Goal: Use online tool/utility: Utilize a website feature to perform a specific function

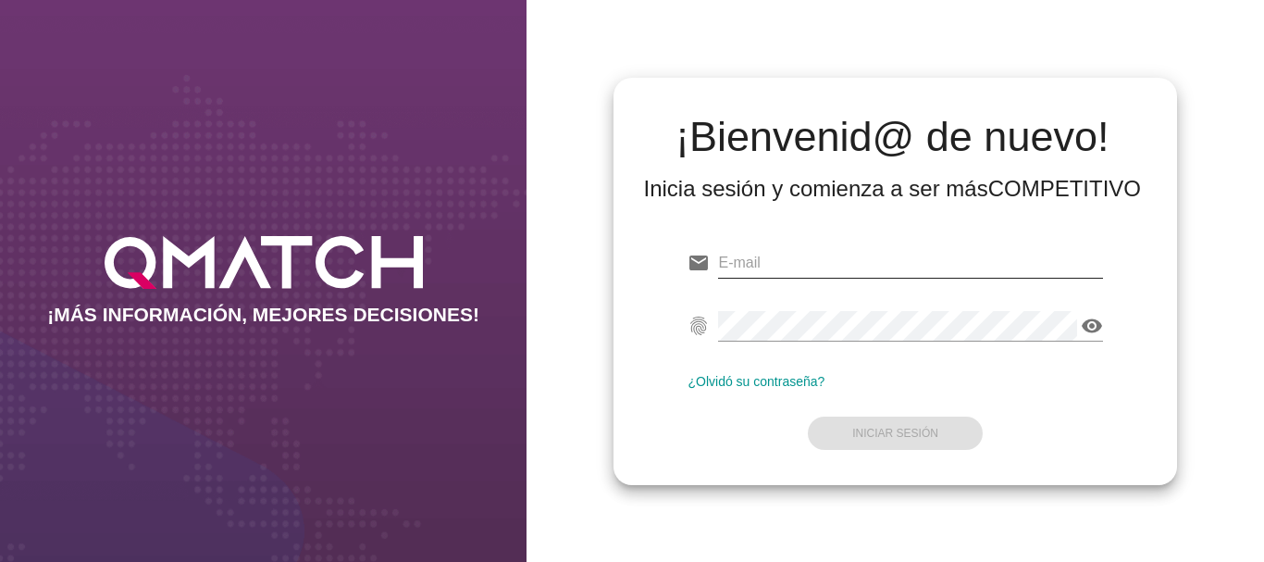
click at [729, 259] on input "email" at bounding box center [910, 263] width 384 height 30
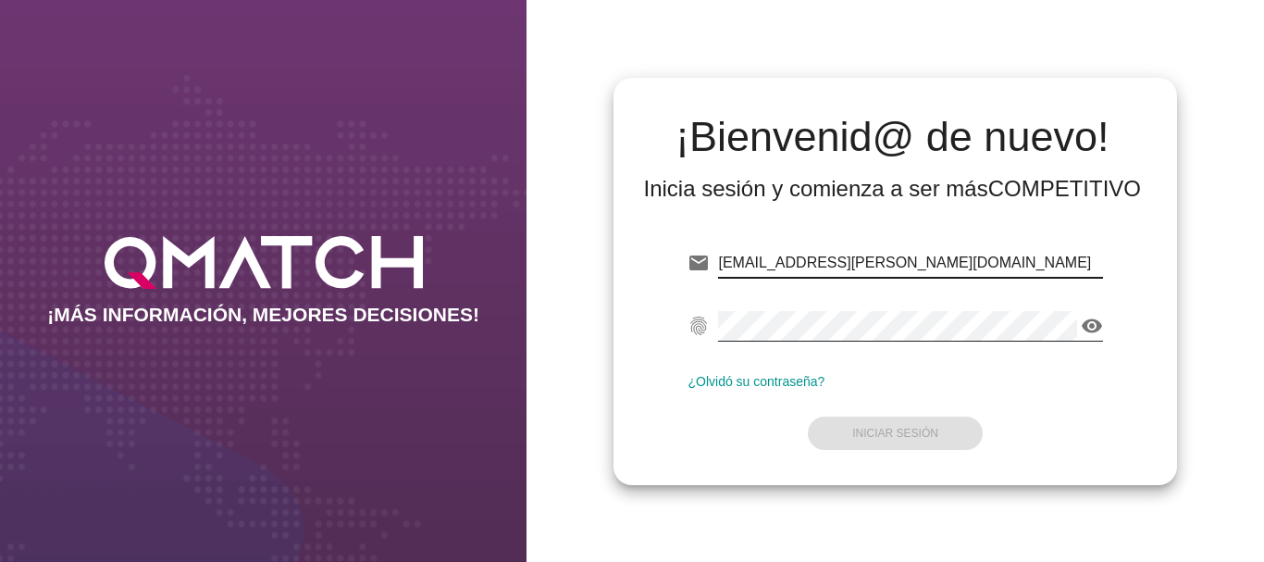
type input "[EMAIL_ADDRESS][PERSON_NAME][DOMAIN_NAME]"
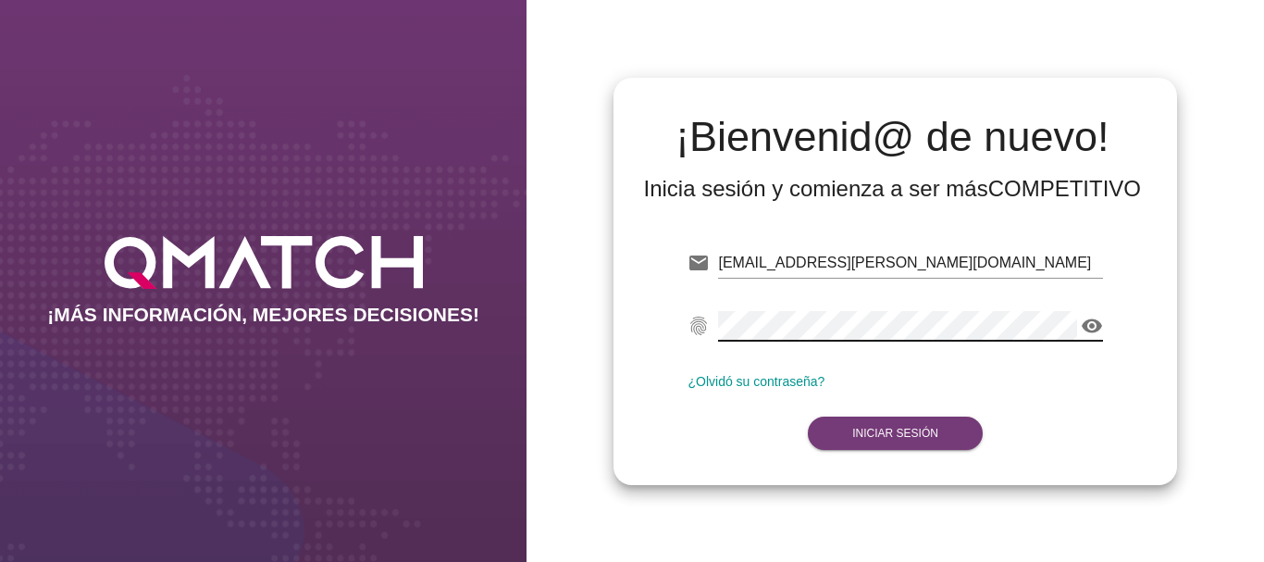
click at [916, 424] on button "Iniciar Sesión" at bounding box center [895, 432] width 175 height 33
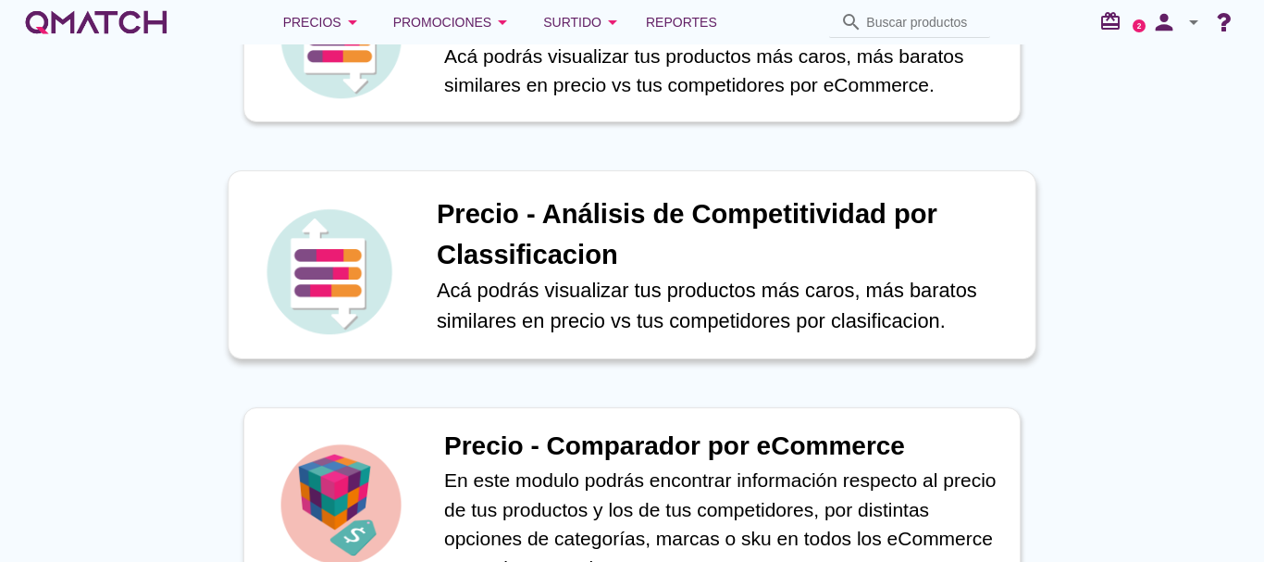
scroll to position [555, 0]
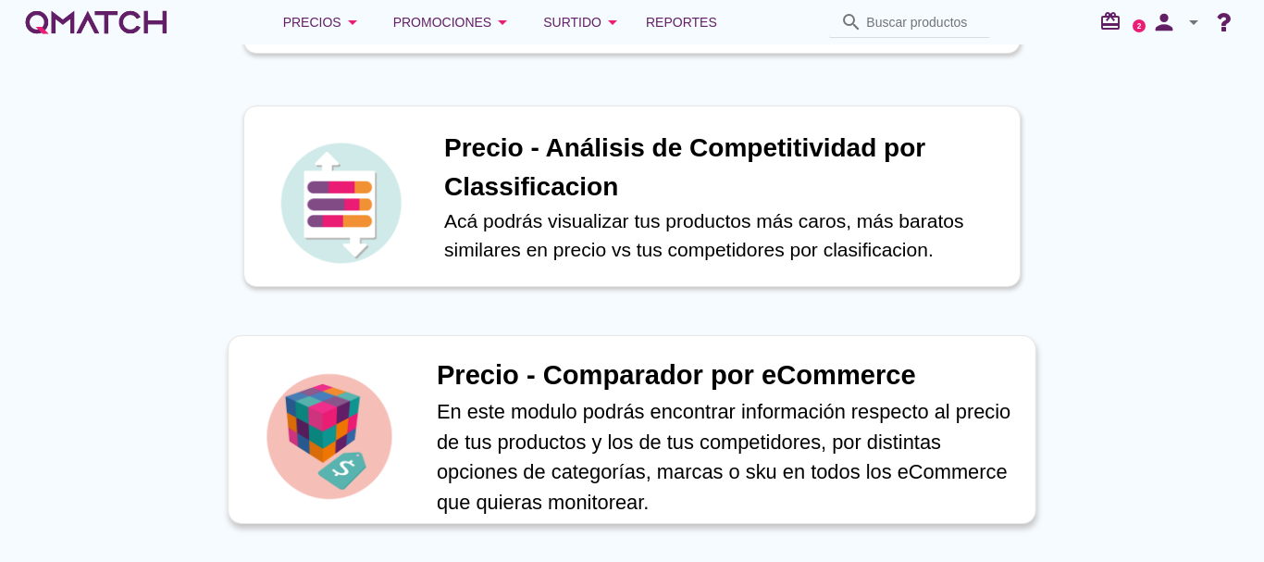
click at [642, 381] on h1 "Precio - Comparador por eCommerce" at bounding box center [726, 375] width 579 height 41
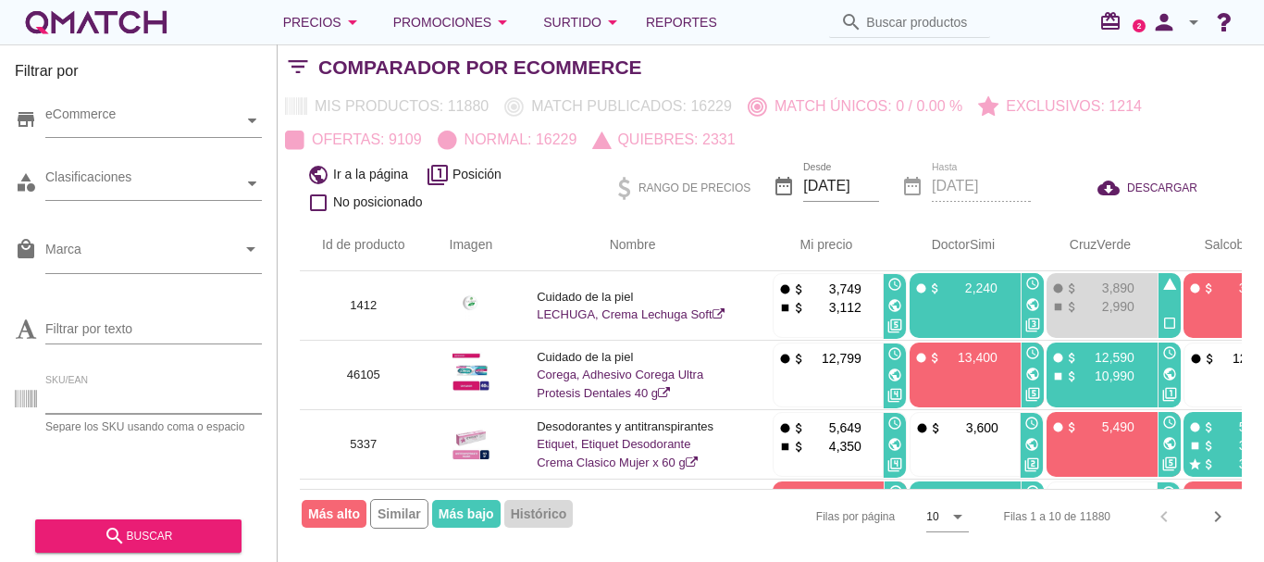
click at [101, 400] on input "SKU/EAN" at bounding box center [153, 399] width 217 height 30
paste input "85655"
type input "85655"
click at [127, 530] on div "search buscar" at bounding box center [138, 536] width 177 height 22
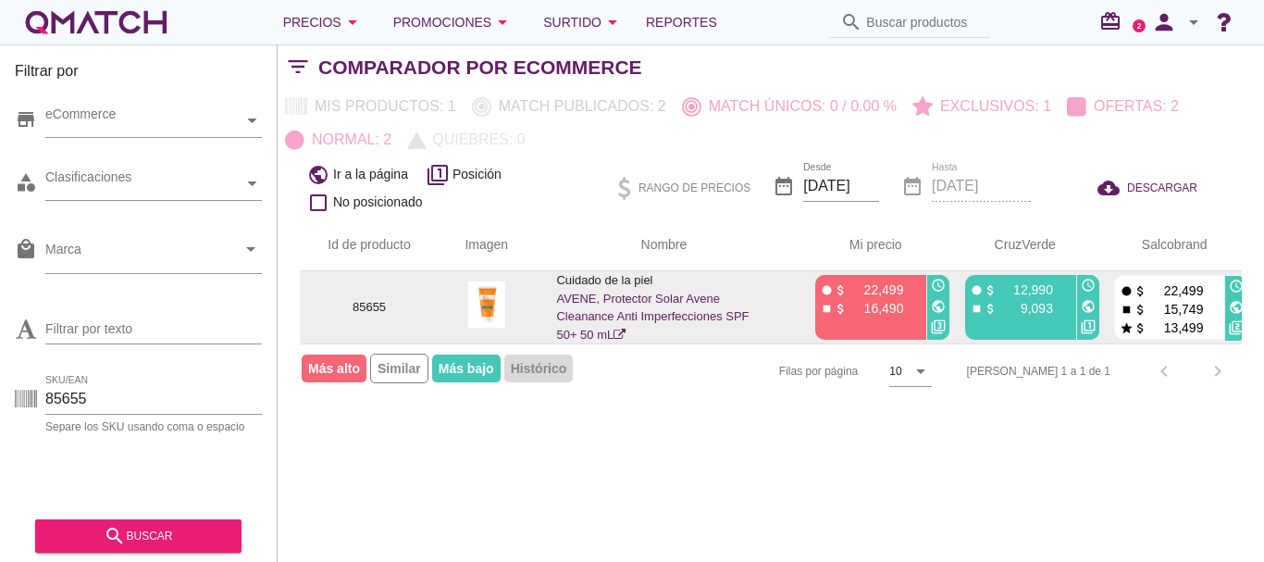
click at [938, 304] on icon "public" at bounding box center [938, 306] width 15 height 15
click at [1088, 306] on icon "public" at bounding box center [1088, 306] width 15 height 15
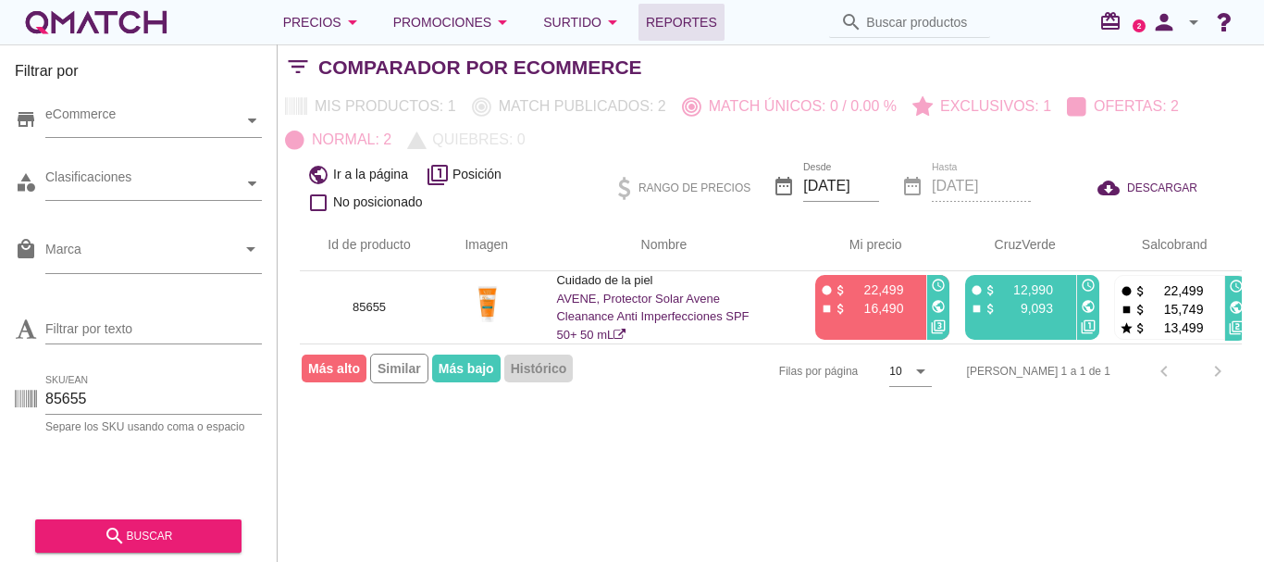
click at [688, 24] on span "Reportes" at bounding box center [681, 22] width 71 height 22
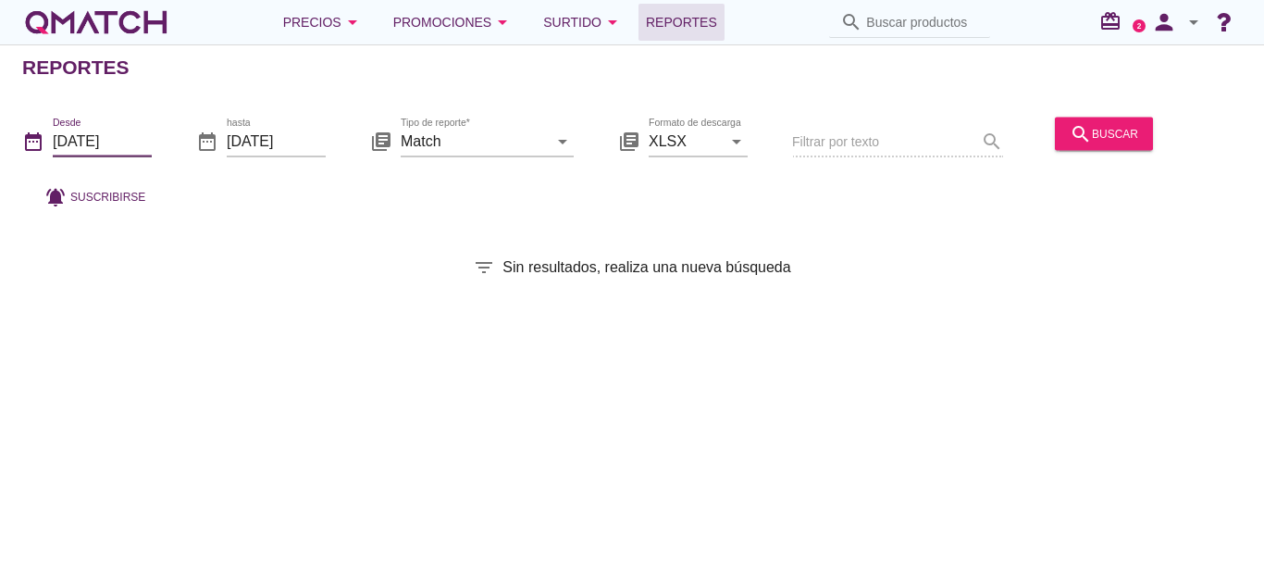
click at [77, 135] on input "[DATE]" at bounding box center [102, 141] width 99 height 30
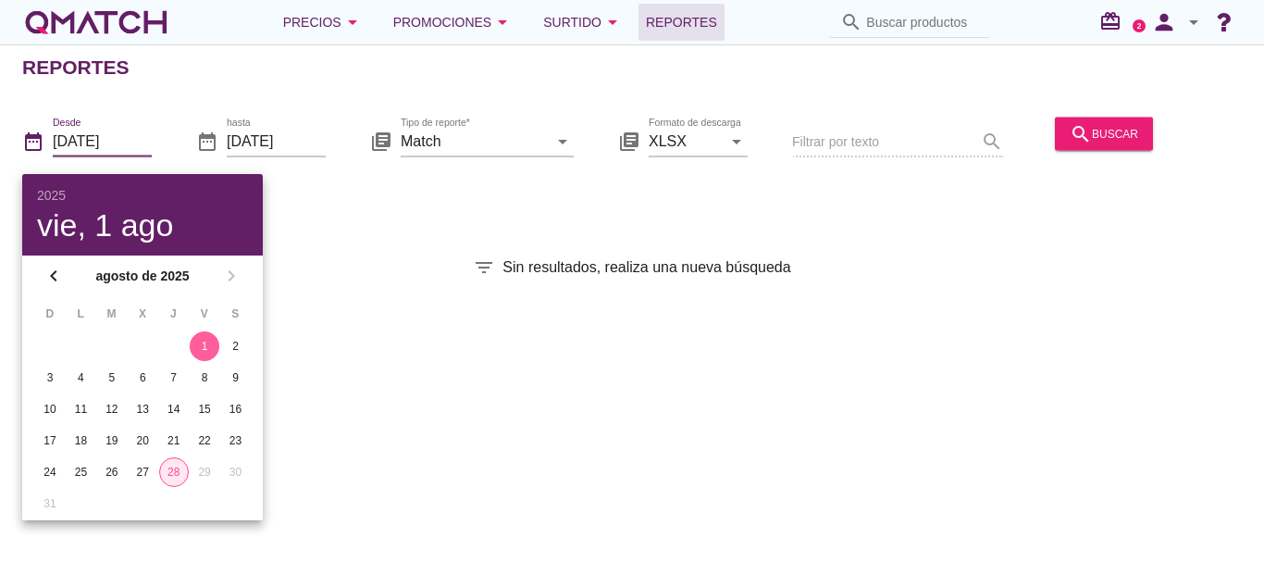
click at [174, 469] on div "28" at bounding box center [174, 472] width 28 height 17
type input "[DATE]"
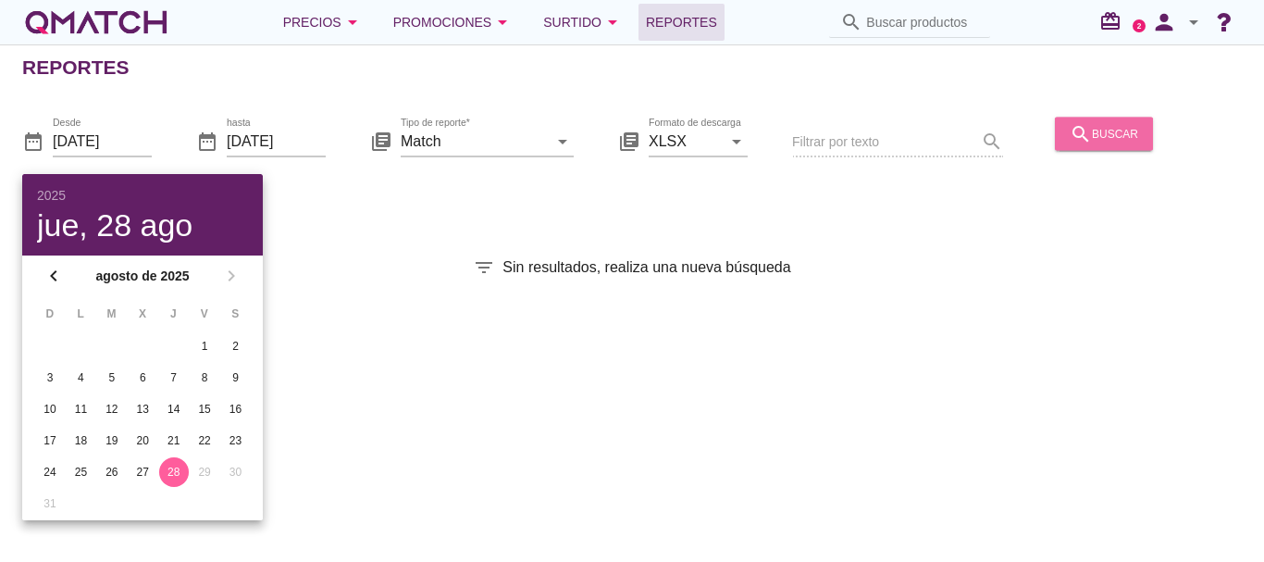
click at [1104, 138] on div "search buscar" at bounding box center [1104, 133] width 68 height 22
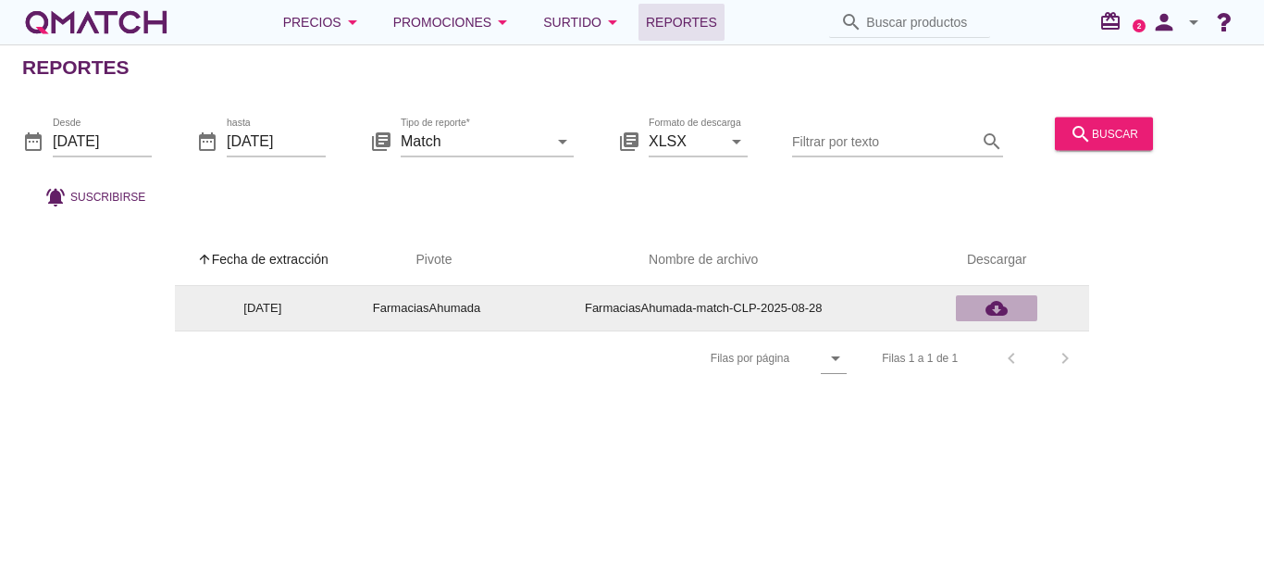
click at [994, 310] on icon "cloud_download" at bounding box center [996, 308] width 22 height 22
